Goal: Use online tool/utility

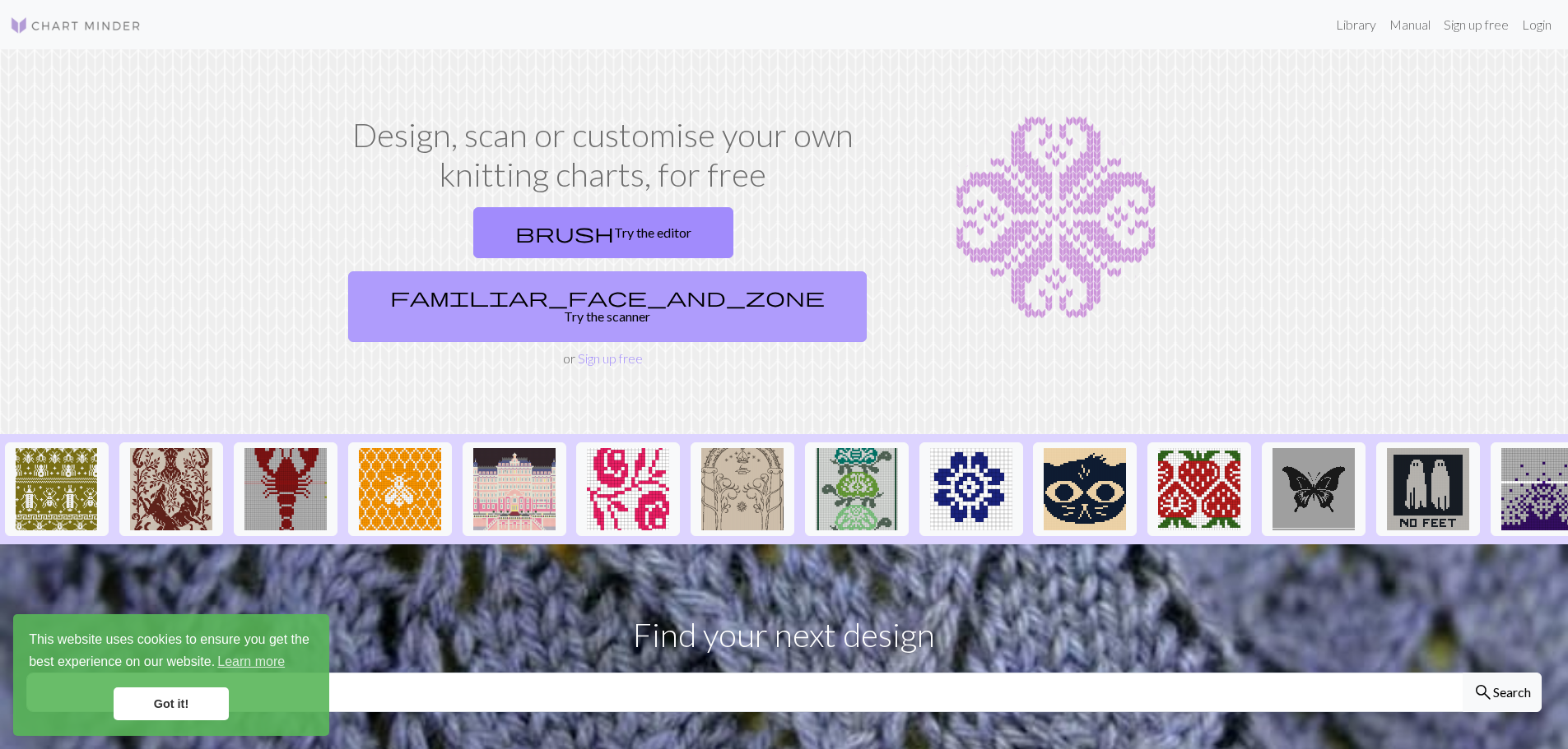
click at [718, 272] on link "familiar_face_and_zone Try the scanner" at bounding box center [607, 306] width 519 height 70
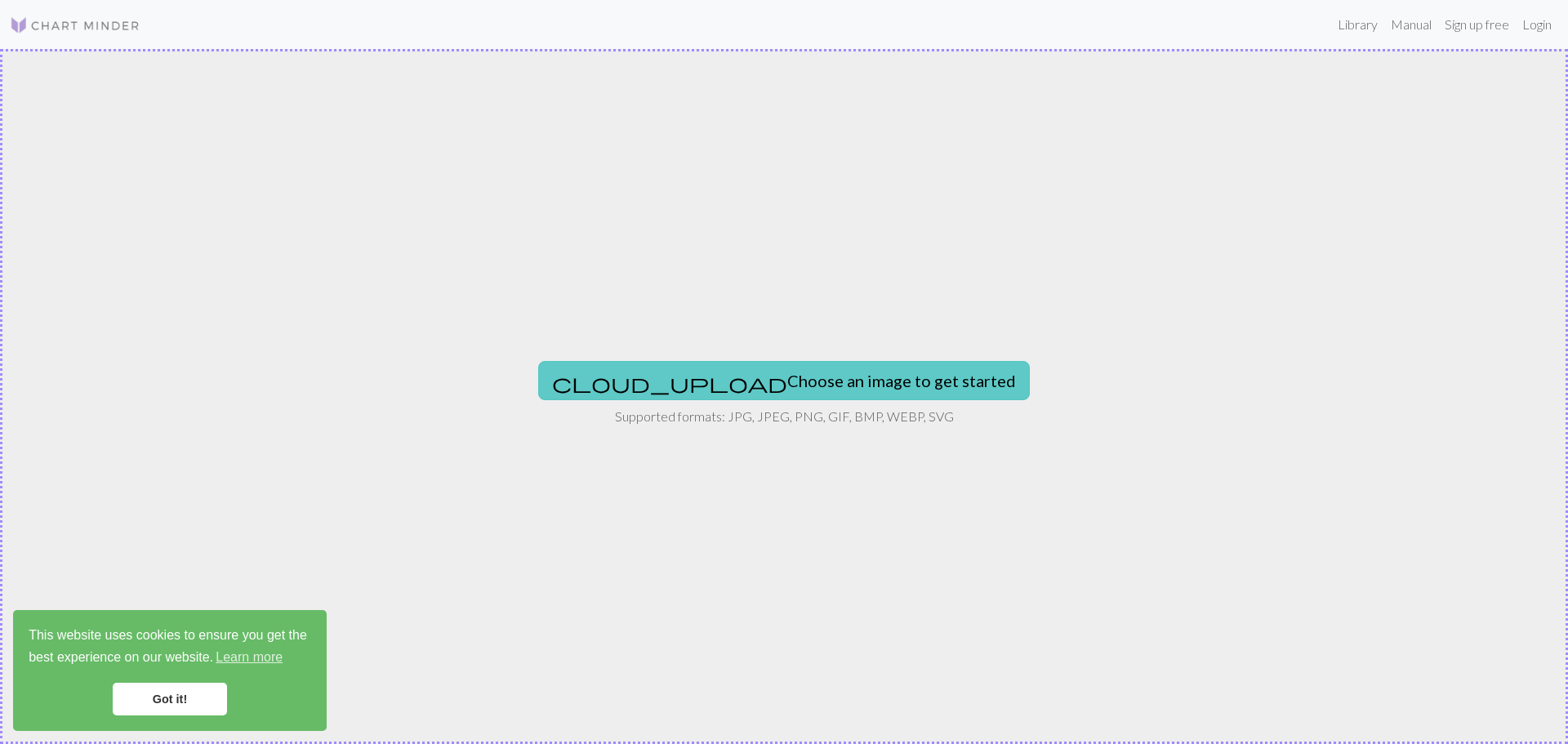
click at [836, 388] on button "cloud_upload Choose an image to get started" at bounding box center [784, 381] width 492 height 39
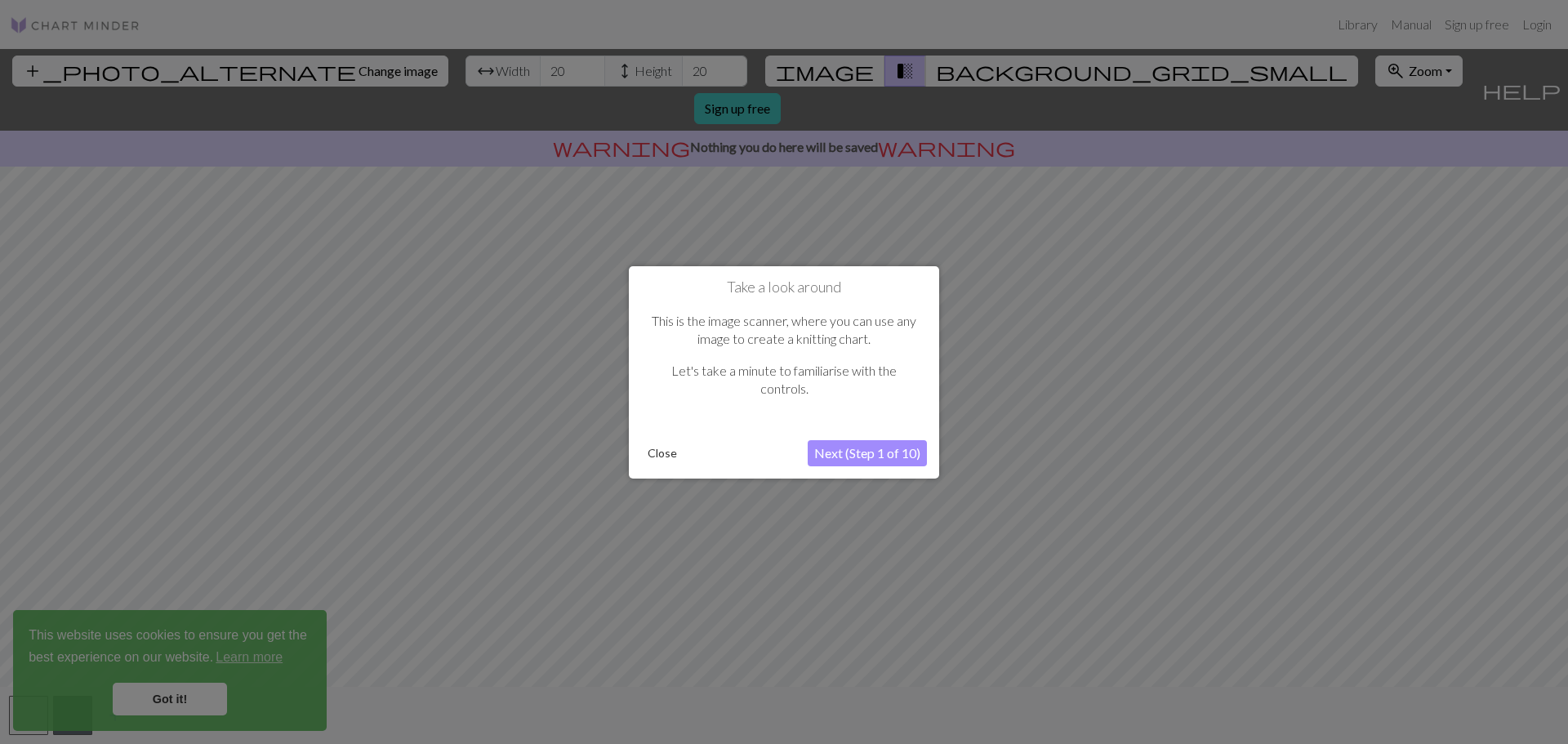
click at [858, 451] on button "Next (Step 1 of 10)" at bounding box center [867, 453] width 119 height 26
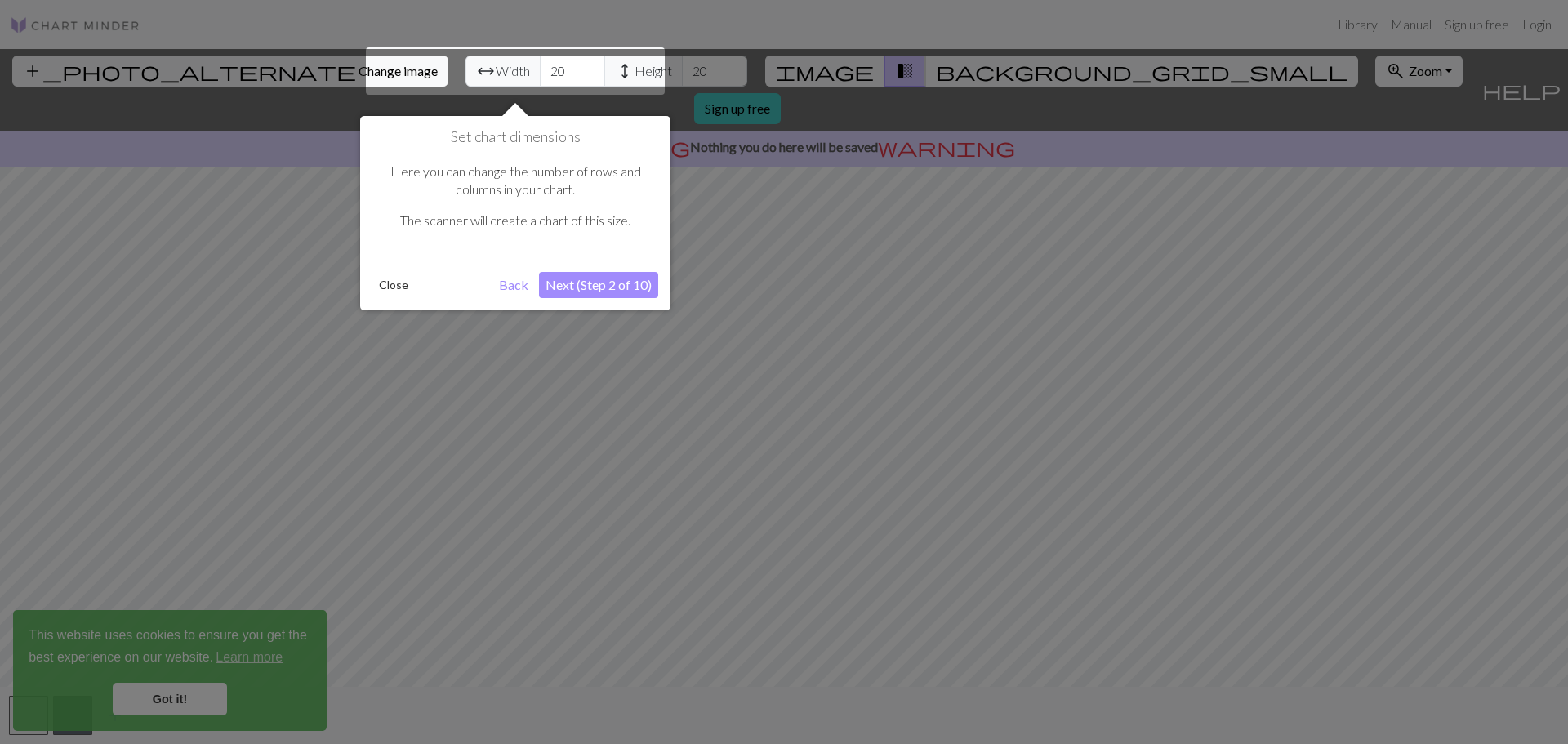
click at [477, 67] on div at bounding box center [515, 71] width 299 height 47
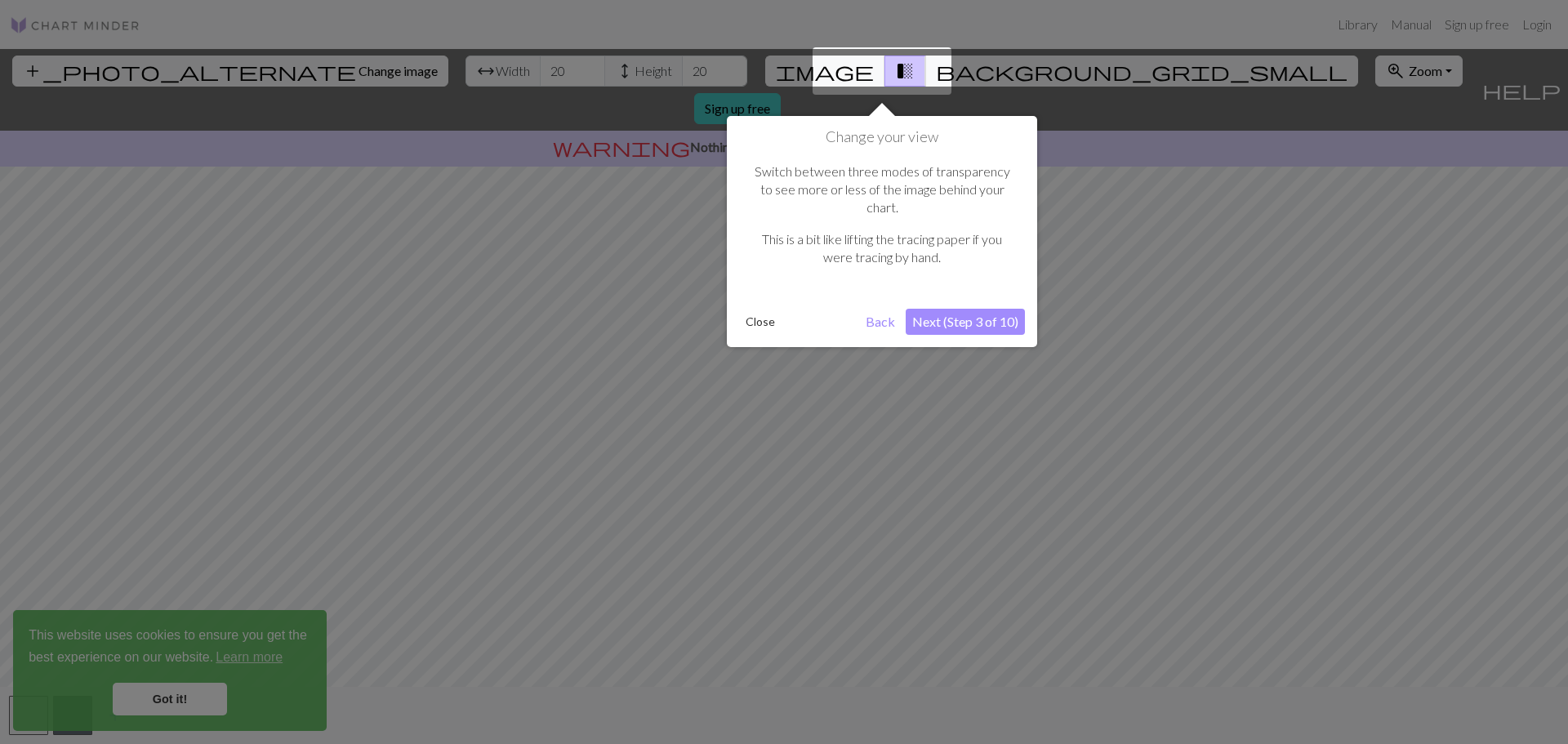
click at [955, 309] on button "Next (Step 3 of 10)" at bounding box center [965, 322] width 119 height 26
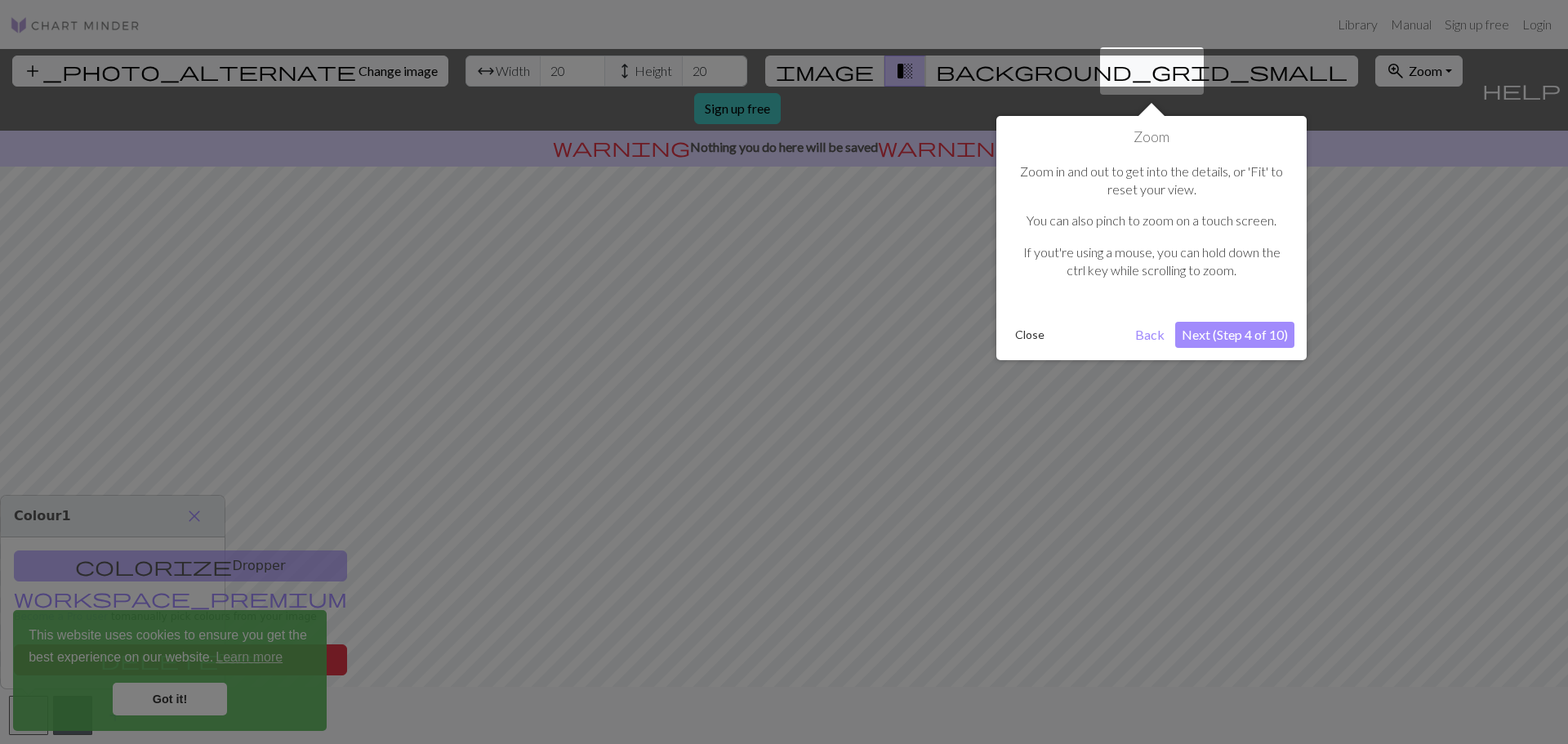
click at [1156, 331] on button "Back" at bounding box center [1149, 334] width 43 height 26
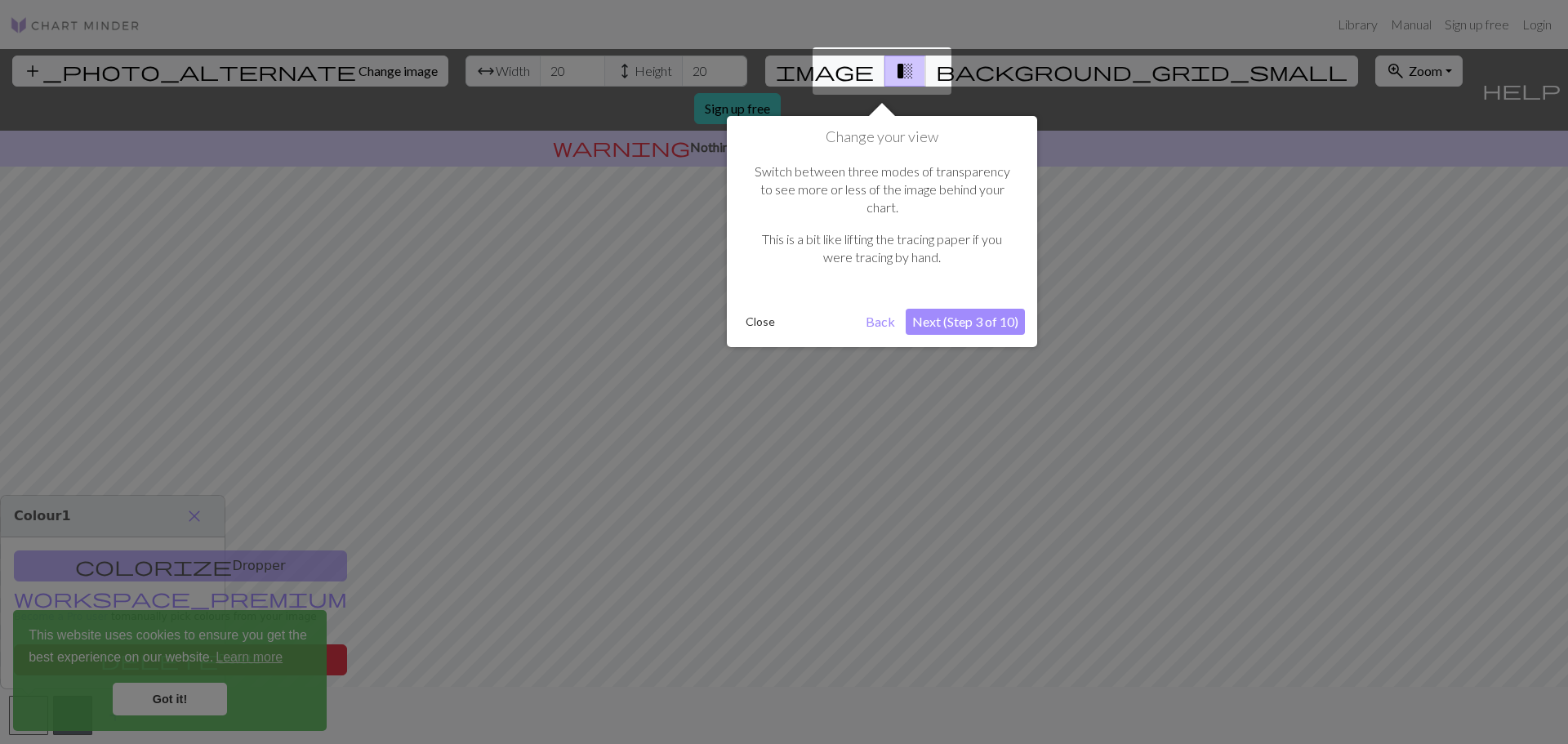
click at [1000, 309] on button "Next (Step 3 of 10)" at bounding box center [965, 322] width 119 height 26
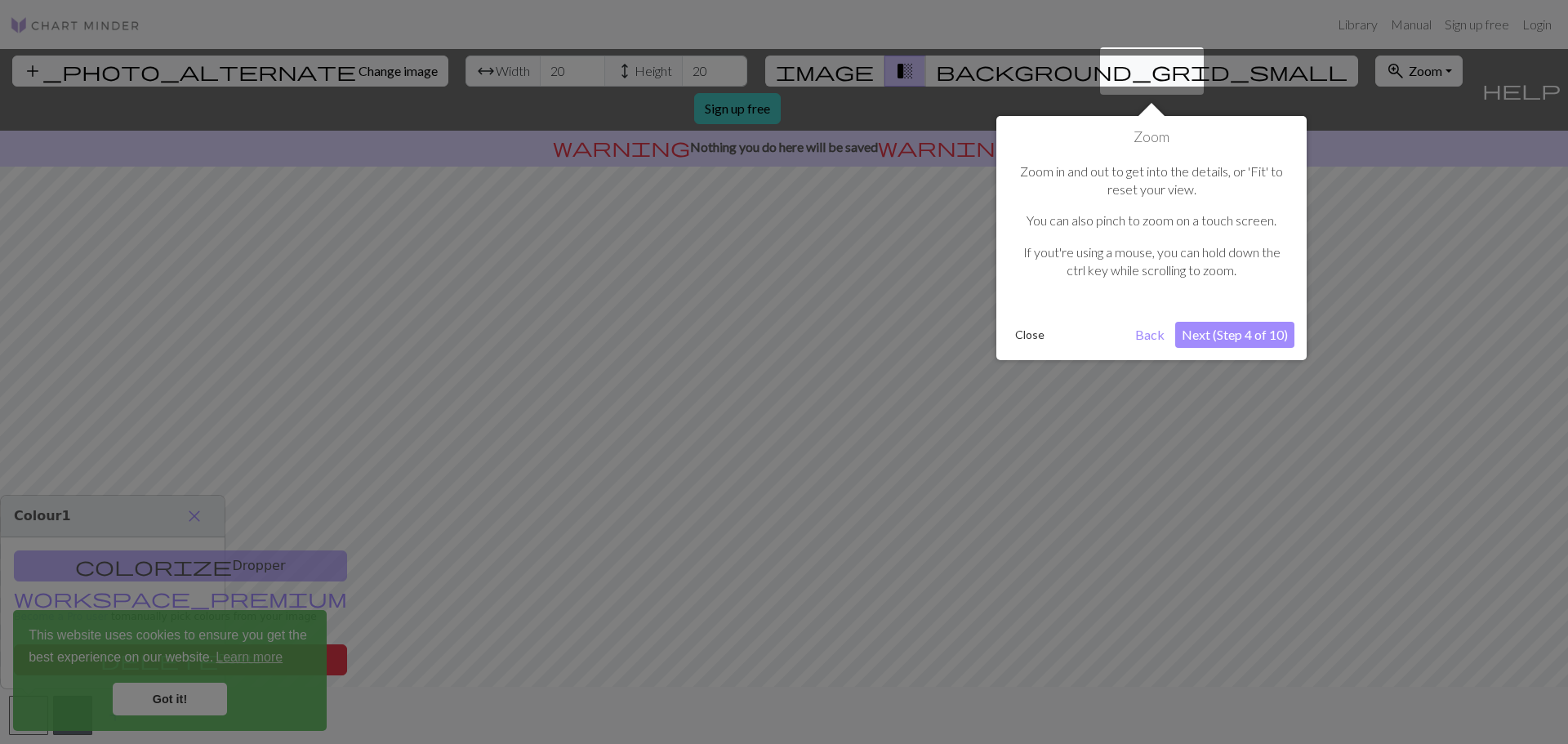
click at [1227, 334] on button "Next (Step 4 of 10)" at bounding box center [1234, 334] width 119 height 26
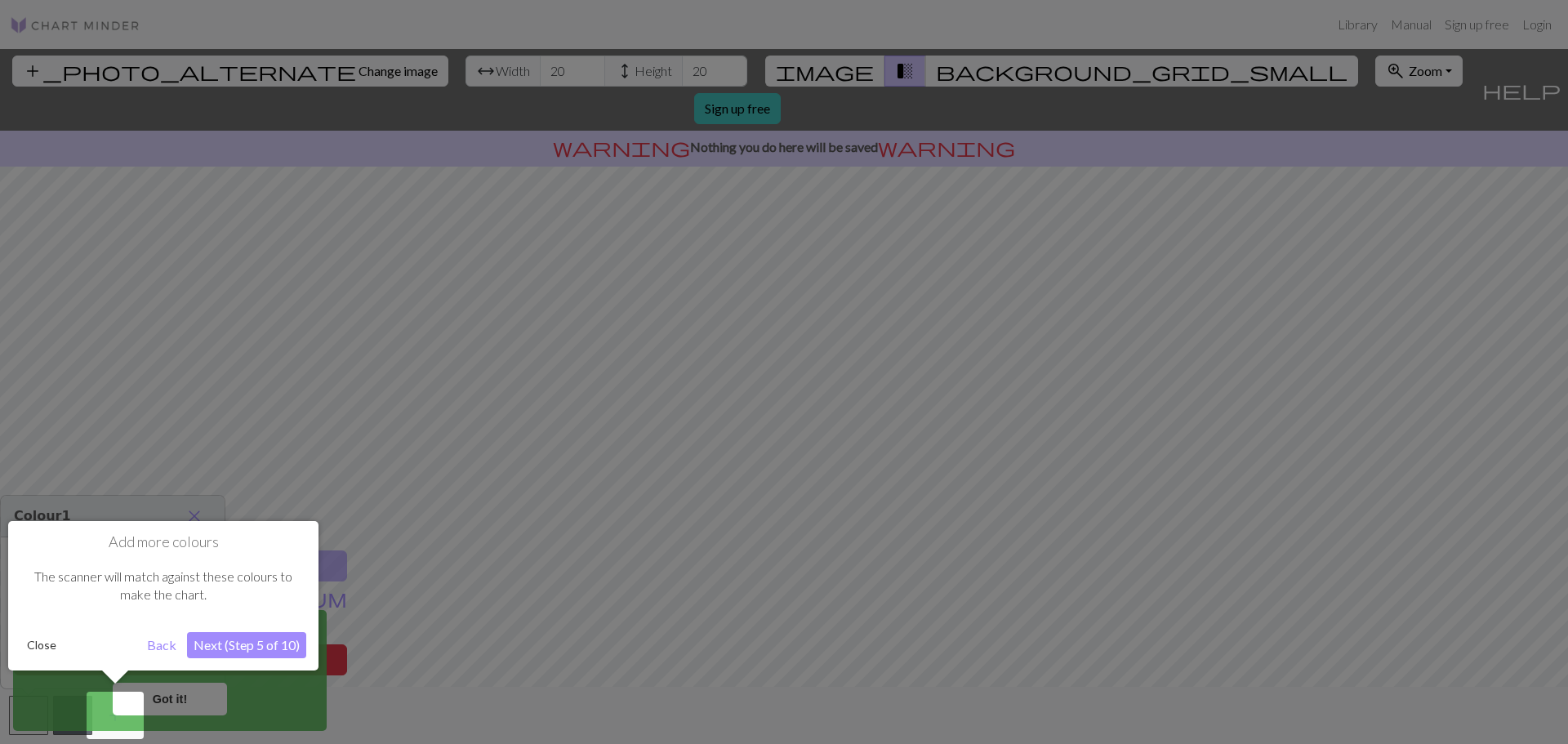
click at [271, 643] on button "Next (Step 5 of 10)" at bounding box center [246, 645] width 119 height 26
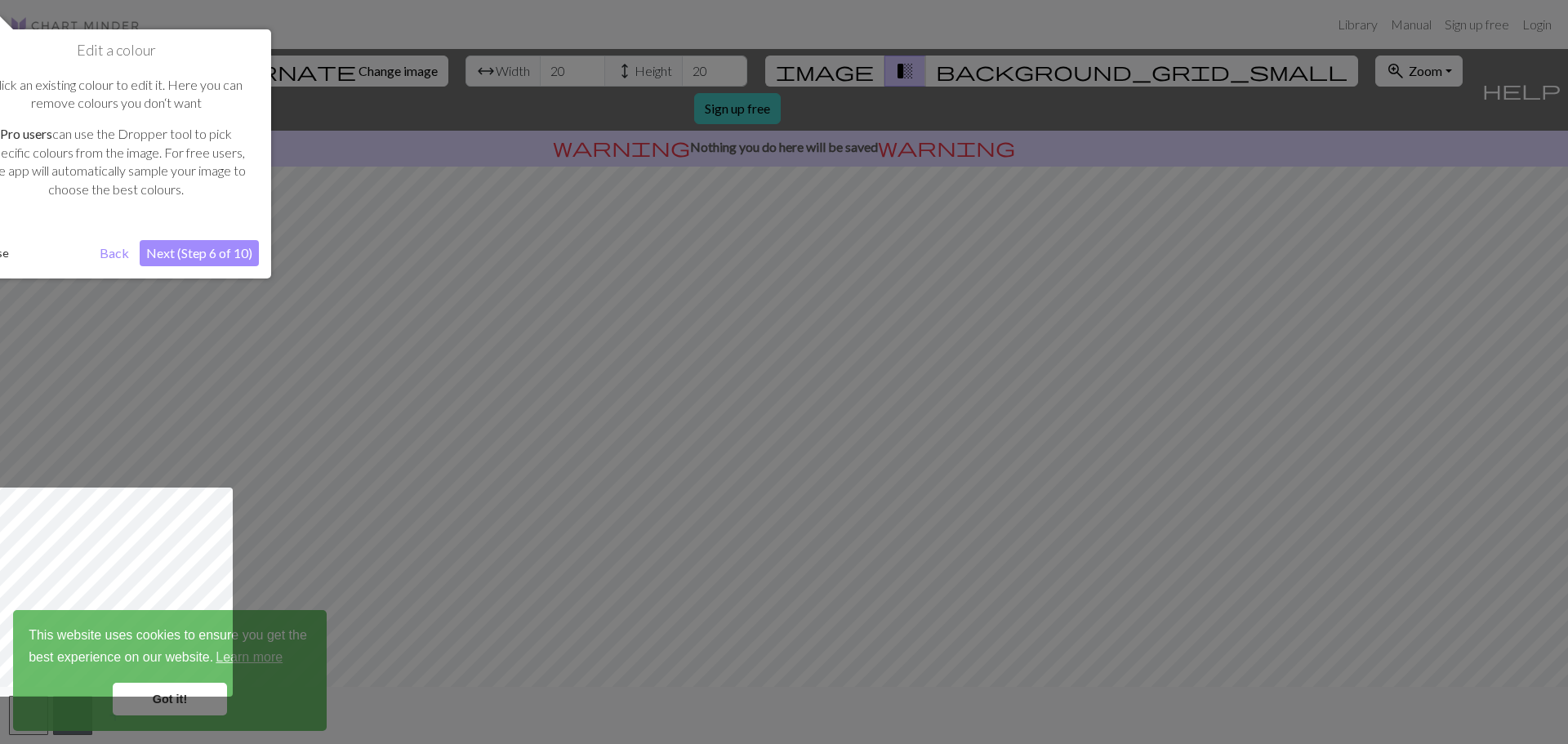
click at [178, 259] on button "Next (Step 6 of 10)" at bounding box center [199, 253] width 119 height 26
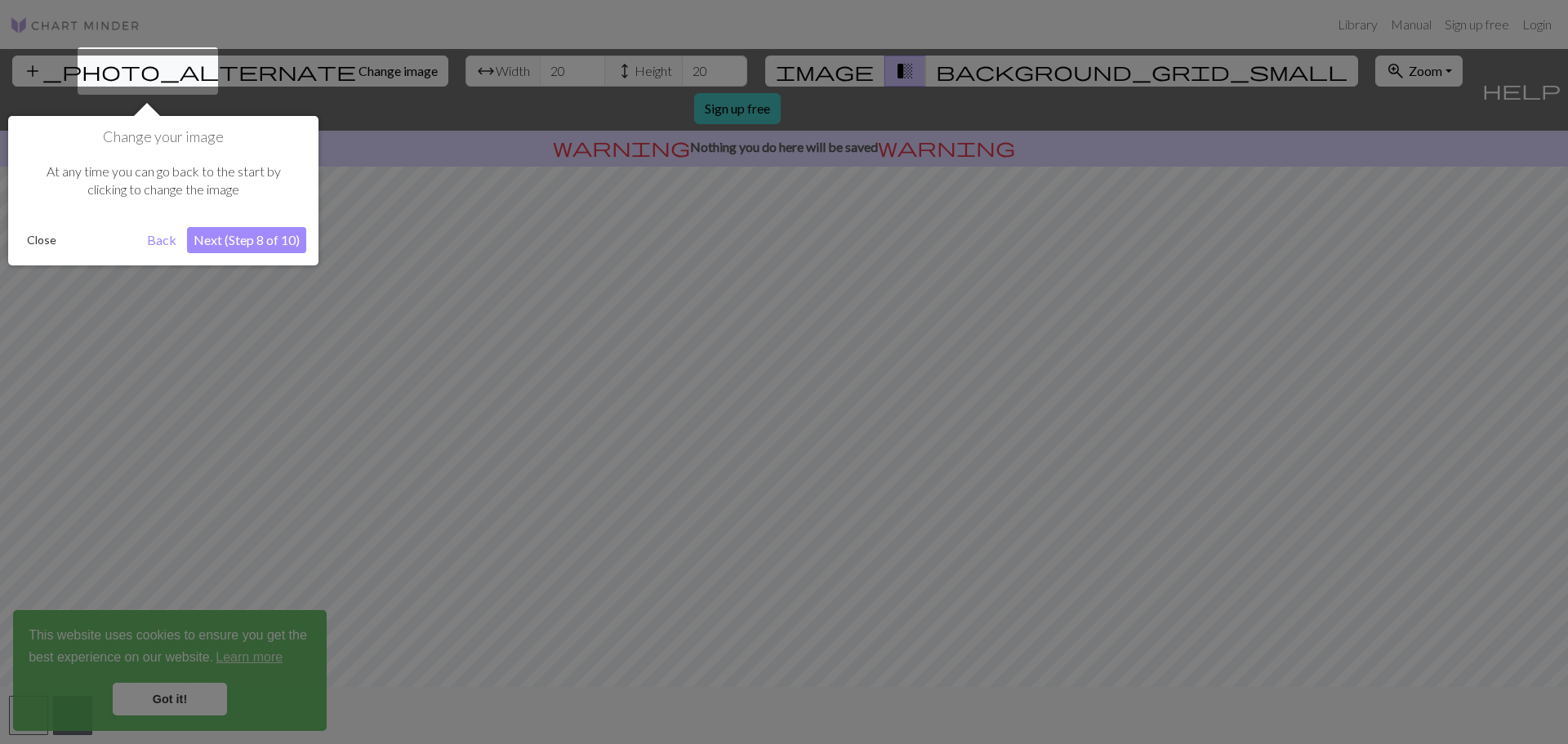
click at [261, 245] on button "Next (Step 8 of 10)" at bounding box center [246, 240] width 119 height 26
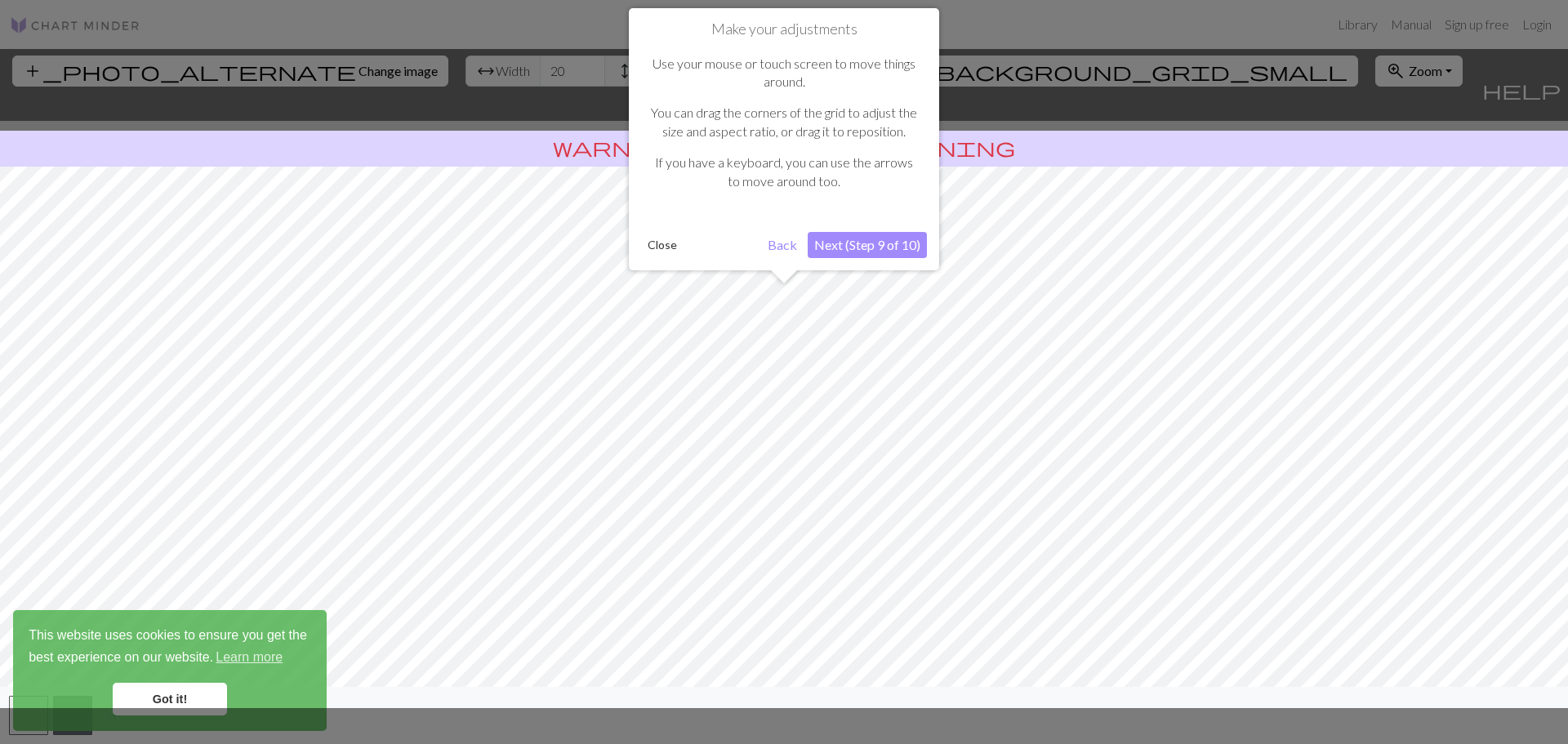
click at [848, 242] on button "Next (Step 9 of 10)" at bounding box center [867, 244] width 119 height 26
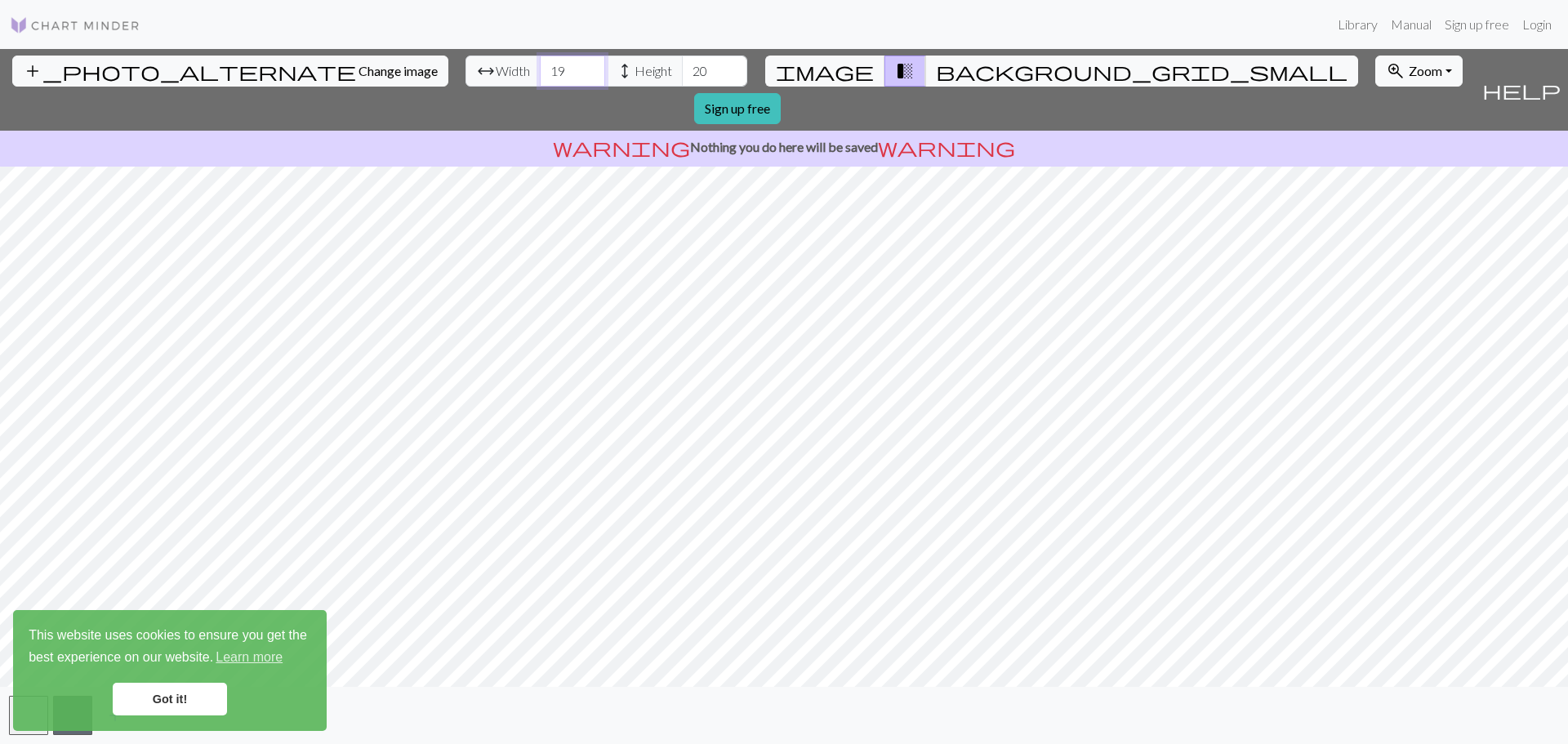
click at [540, 76] on input "19" at bounding box center [573, 71] width 65 height 31
click at [540, 76] on input "18" at bounding box center [573, 71] width 65 height 31
click at [540, 76] on input "17" at bounding box center [573, 71] width 65 height 31
click at [540, 76] on input "16" at bounding box center [573, 71] width 65 height 31
click at [540, 76] on input "15" at bounding box center [573, 71] width 65 height 31
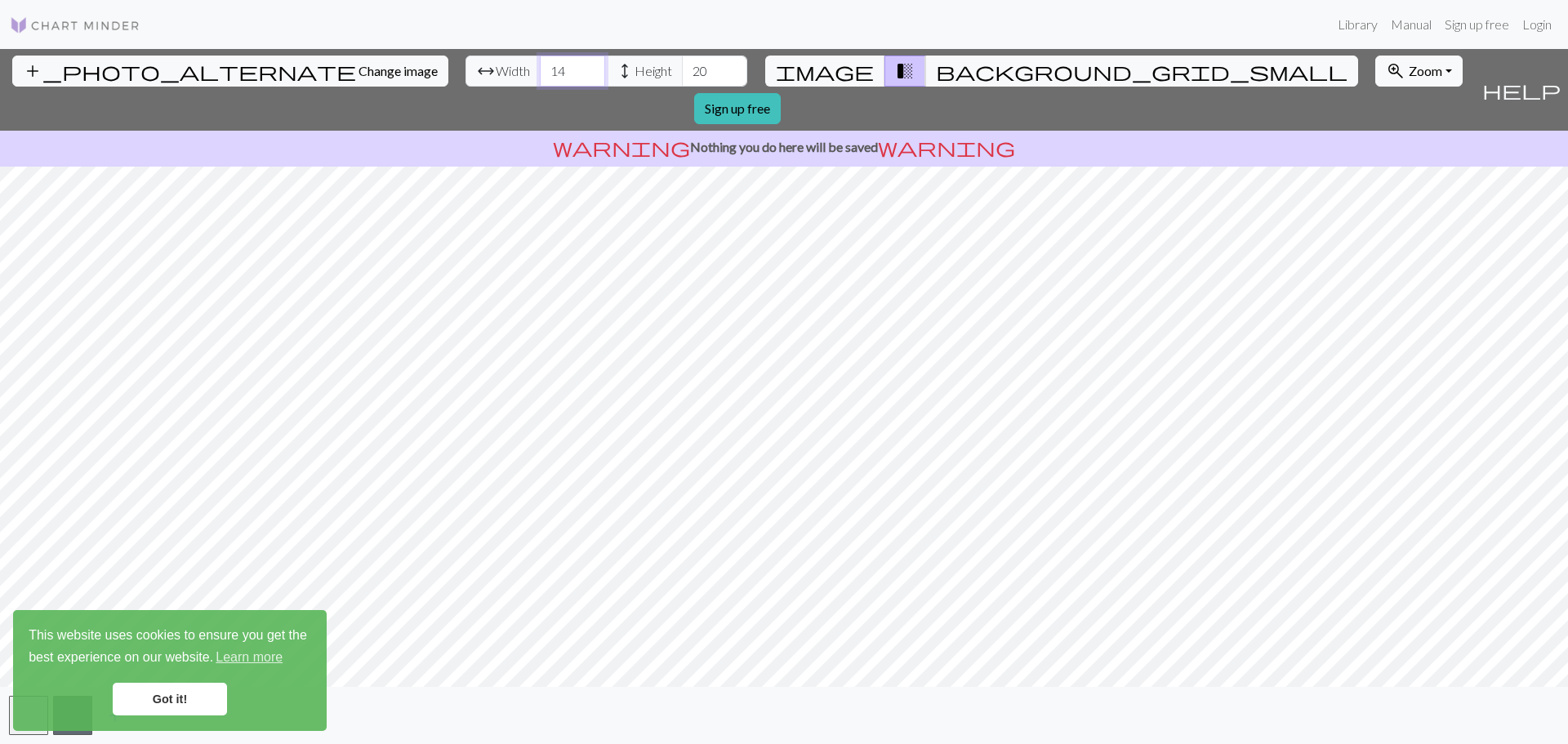
click at [540, 76] on input "14" at bounding box center [573, 71] width 65 height 31
click at [540, 76] on input "13" at bounding box center [573, 71] width 65 height 31
type input "12"
click at [540, 76] on input "12" at bounding box center [573, 71] width 65 height 31
click at [682, 75] on input "19" at bounding box center [715, 71] width 65 height 31
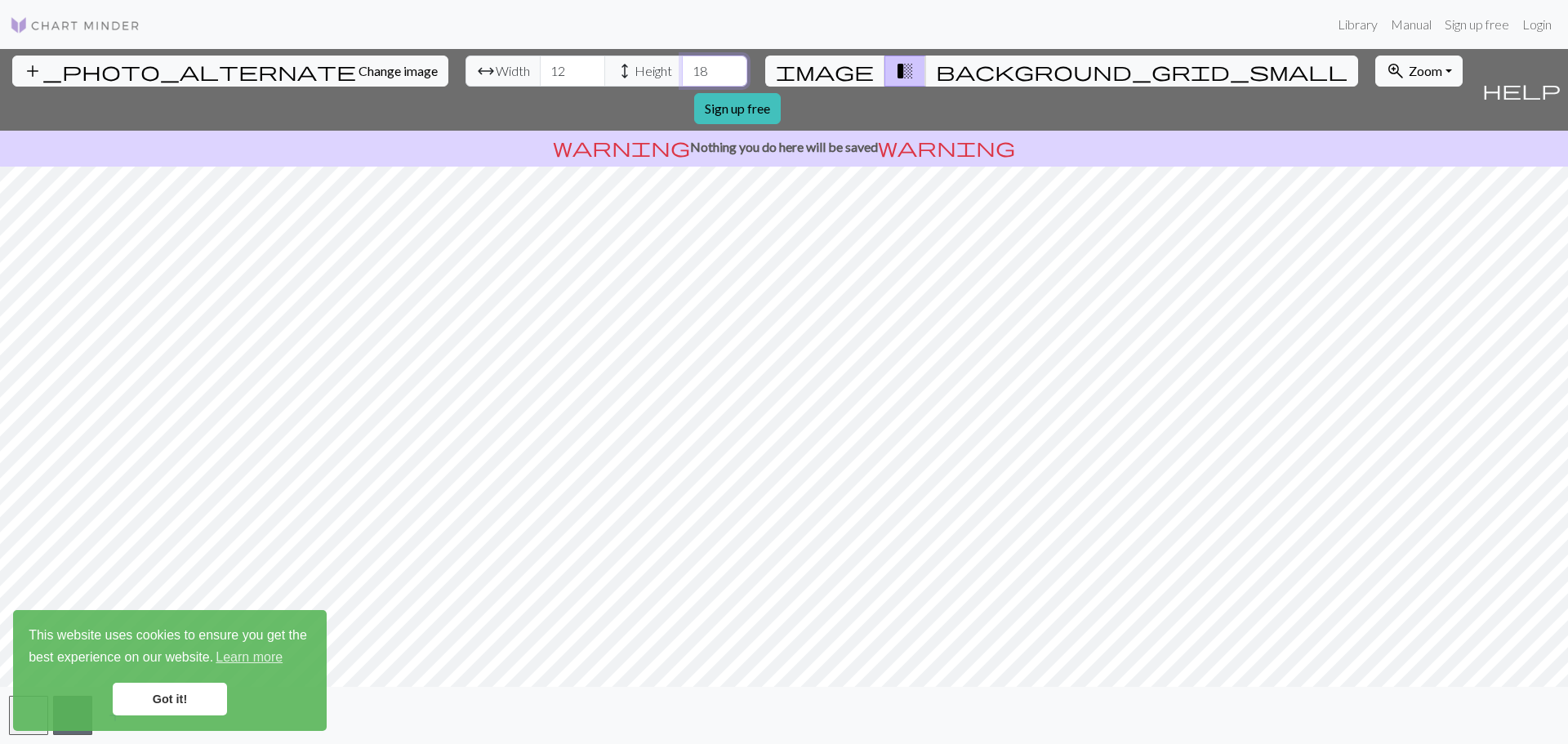
click at [682, 75] on input "18" at bounding box center [715, 71] width 65 height 31
click at [682, 75] on input "17" at bounding box center [715, 71] width 65 height 31
click at [682, 75] on input "16" at bounding box center [715, 71] width 65 height 31
click at [682, 75] on input "15" at bounding box center [715, 71] width 65 height 31
click at [682, 75] on input "14" at bounding box center [715, 71] width 65 height 31
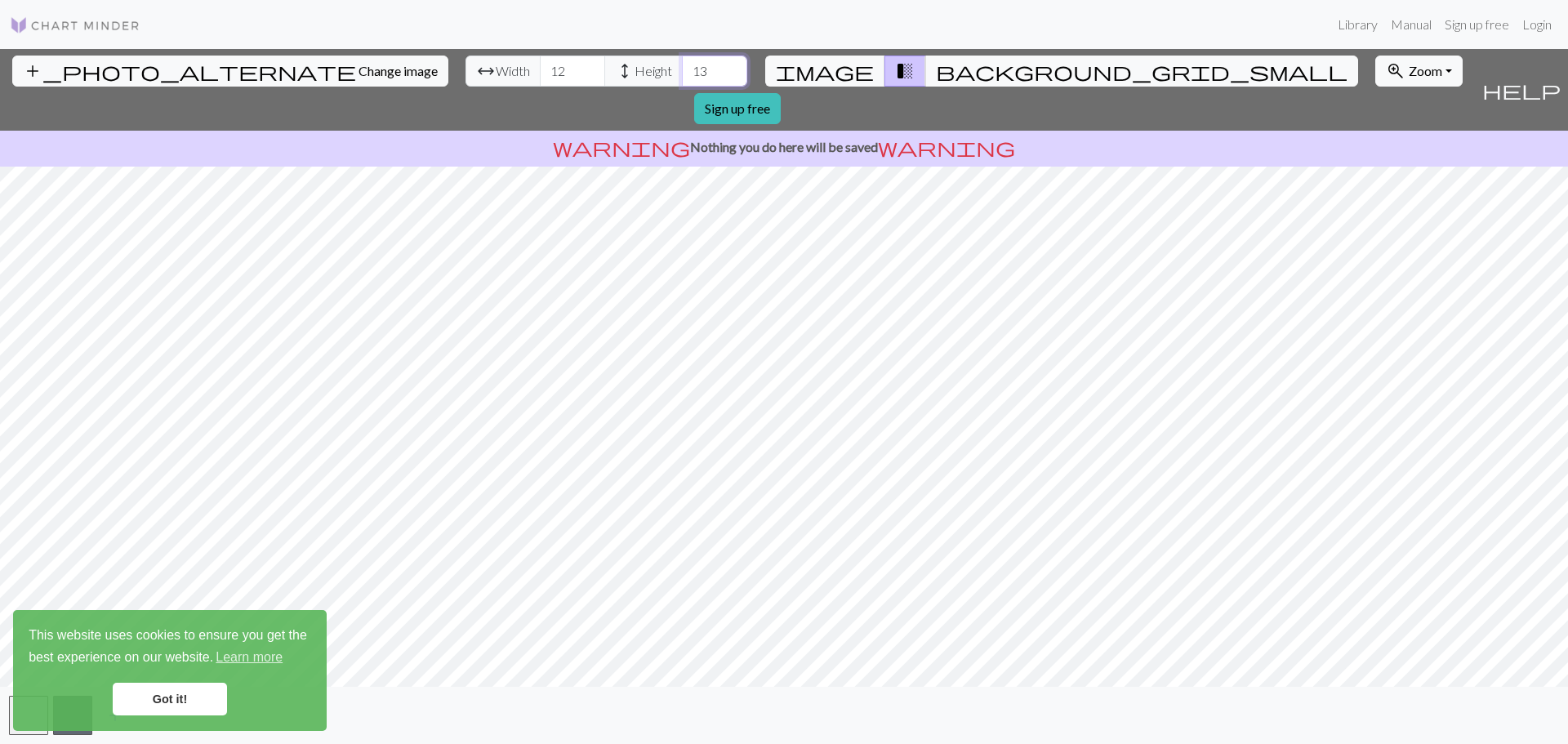
click at [682, 75] on input "13" at bounding box center [715, 71] width 65 height 31
click at [682, 75] on input "12" at bounding box center [715, 71] width 65 height 31
click at [682, 75] on input "11" at bounding box center [715, 71] width 65 height 31
click at [682, 75] on input "10" at bounding box center [715, 71] width 65 height 31
click at [682, 67] on input "11" at bounding box center [715, 71] width 65 height 31
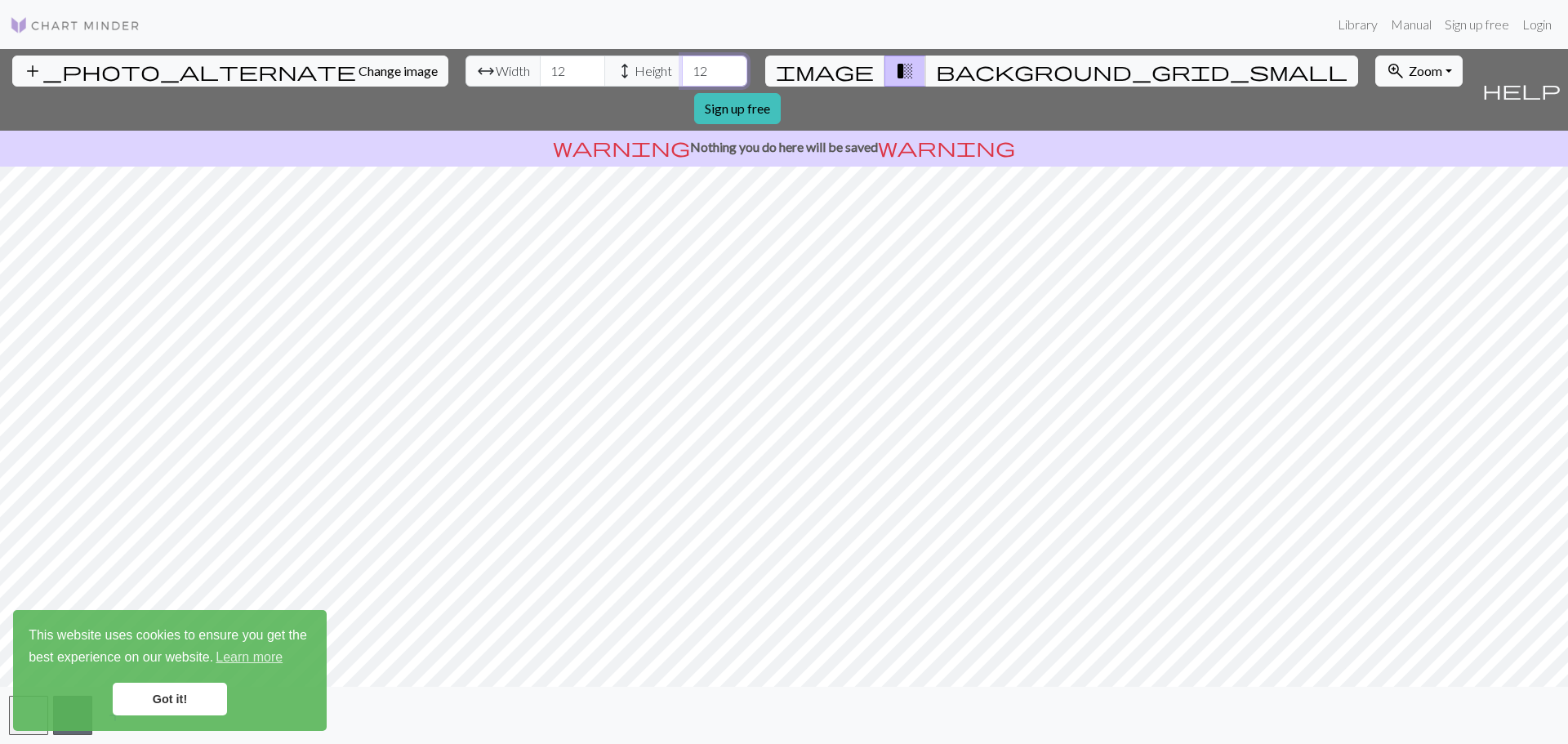
type input "12"
click at [682, 67] on input "12" at bounding box center [715, 71] width 65 height 31
